Goal: Find specific page/section: Find specific page/section

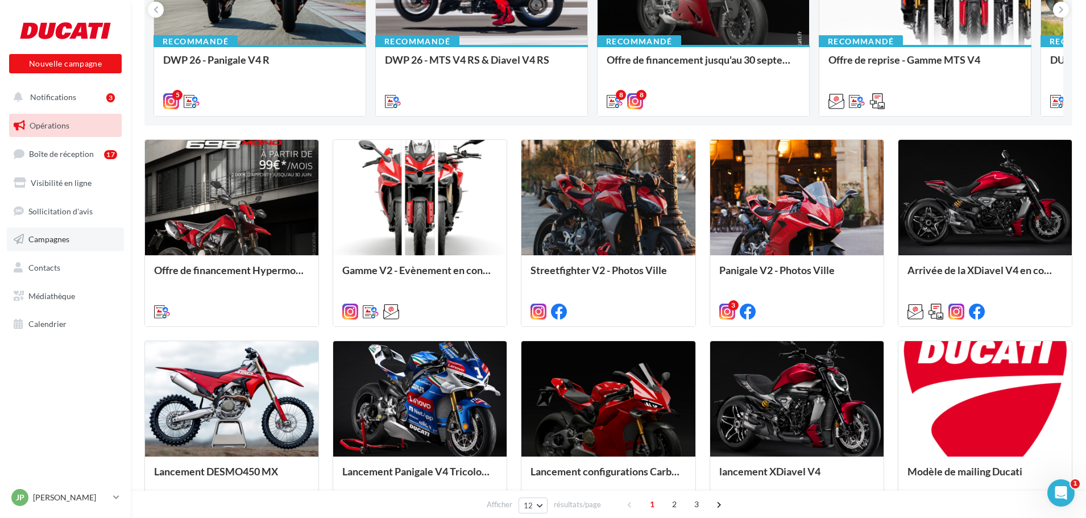
click at [59, 247] on link "Campagnes" at bounding box center [65, 239] width 117 height 24
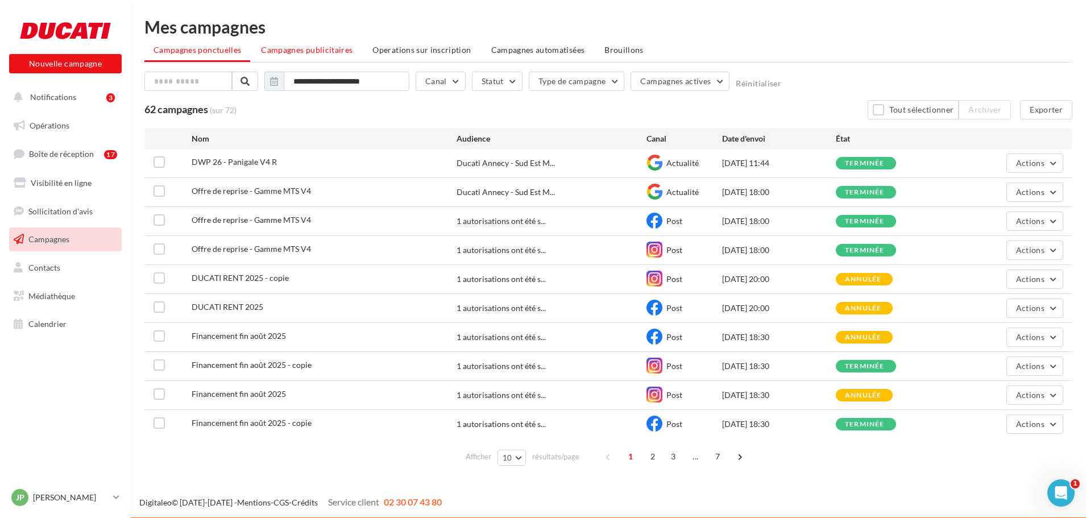
click at [321, 54] on span "Campagnes publicitaires" at bounding box center [307, 50] width 92 height 10
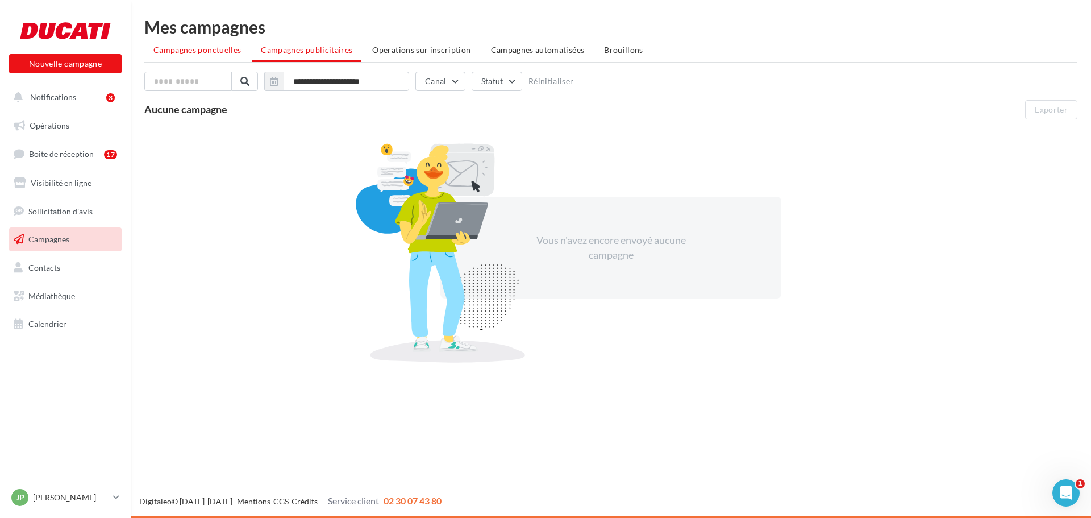
click at [178, 52] on span "Campagnes ponctuelles" at bounding box center [197, 50] width 88 height 10
